Goal: Task Accomplishment & Management: Use online tool/utility

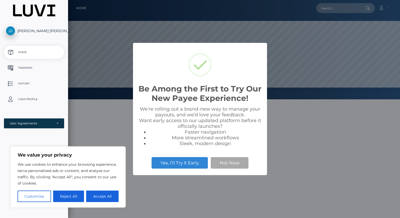
scroll to position [100, 332]
click at [228, 162] on button "Not Now" at bounding box center [230, 163] width 38 height 12
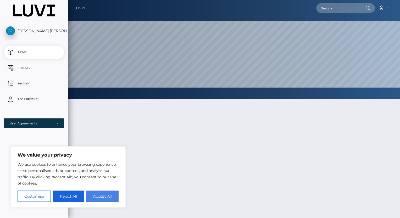
click at [100, 197] on button "Accept All" at bounding box center [102, 197] width 32 height 12
checkbox input "true"
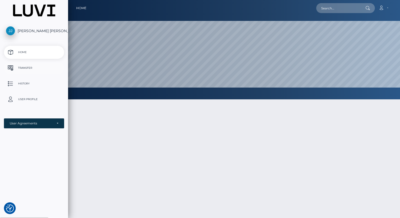
click at [32, 69] on p "Transfer" at bounding box center [34, 68] width 56 height 8
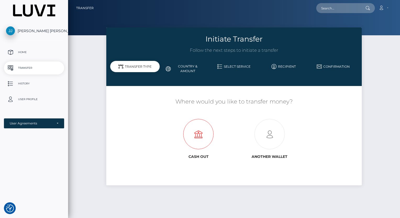
click at [203, 130] on icon at bounding box center [198, 134] width 71 height 30
